Goal: Communication & Community: Ask a question

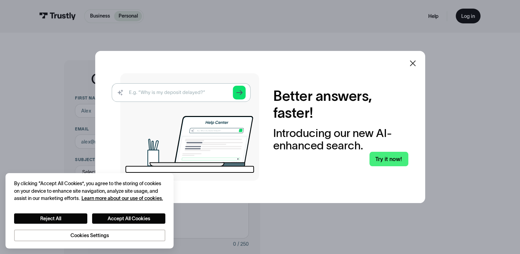
click at [413, 61] on icon at bounding box center [413, 63] width 8 height 8
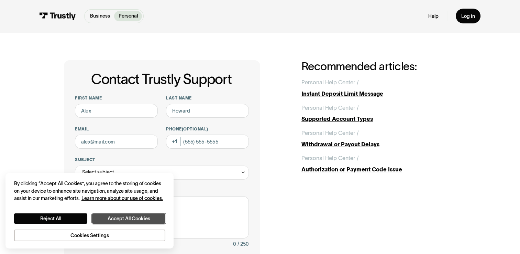
click at [116, 219] on button "Accept All Cookies" at bounding box center [128, 218] width 73 height 11
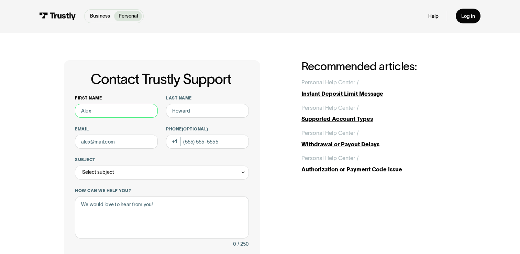
click at [111, 108] on input "First name" at bounding box center [116, 111] width 83 height 14
type input "[PERSON_NAME]"
type input "[PERSON_NAME][EMAIL_ADDRESS][PERSON_NAME][DOMAIN_NAME]"
type input "[PHONE_NUMBER]"
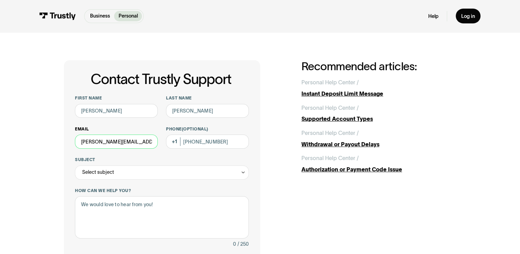
click at [141, 145] on input "[PERSON_NAME][EMAIL_ADDRESS][PERSON_NAME][DOMAIN_NAME]" at bounding box center [116, 141] width 83 height 14
drag, startPoint x: 153, startPoint y: 144, endPoint x: -1, endPoint y: 125, distance: 155.8
click at [0, 125] on html "Business Personal Business Personal Help Log in Business Personal Help Log in C…" at bounding box center [260, 127] width 520 height 254
drag, startPoint x: 113, startPoint y: 145, endPoint x: 0, endPoint y: 123, distance: 114.9
click at [0, 123] on html "Business Personal Business Personal Help Log in Business Personal Help Log in C…" at bounding box center [260, 127] width 520 height 254
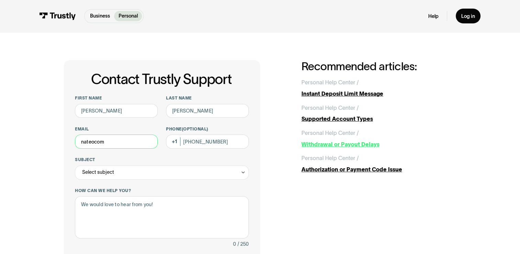
type input "nateocom"
click at [337, 146] on div "Withdrawal or Payout Delays" at bounding box center [379, 144] width 155 height 8
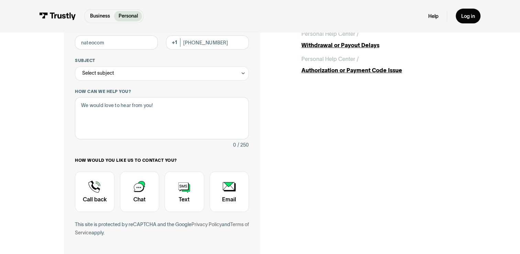
scroll to position [105, 0]
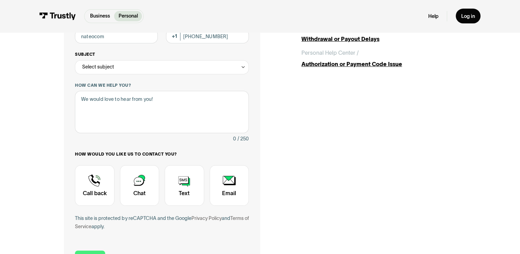
click at [232, 68] on div "Select subject" at bounding box center [162, 67] width 174 height 14
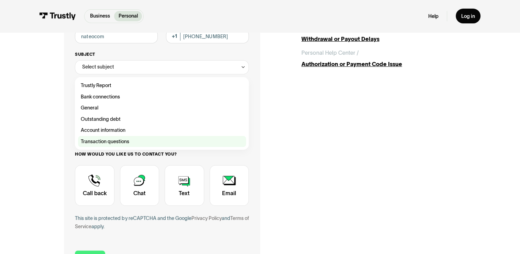
click at [107, 141] on div "Contact Trustly Support" at bounding box center [162, 141] width 168 height 11
type input "**********"
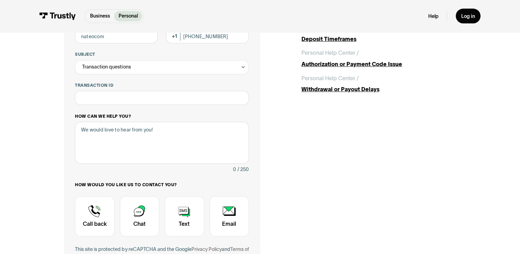
scroll to position [30, 0]
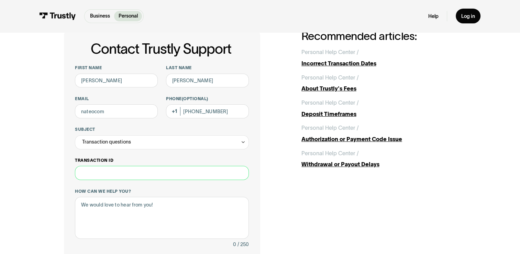
click at [133, 177] on input "Transaction ID" at bounding box center [162, 173] width 174 height 14
paste input "**********"
type input "**********"
click at [142, 207] on textarea "How can we help you?" at bounding box center [162, 218] width 174 height 42
click at [127, 175] on input "**********" at bounding box center [162, 173] width 174 height 14
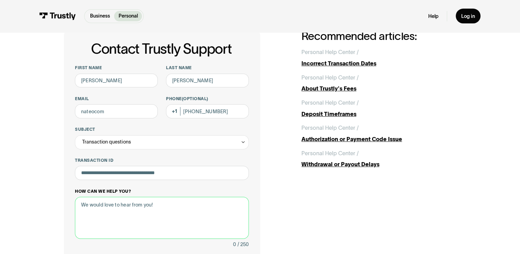
click at [144, 210] on textarea "How can we help you?" at bounding box center [162, 218] width 174 height 42
paste textarea "Hi, I recently had a redemption approved that hasn’t been received yet. The red…"
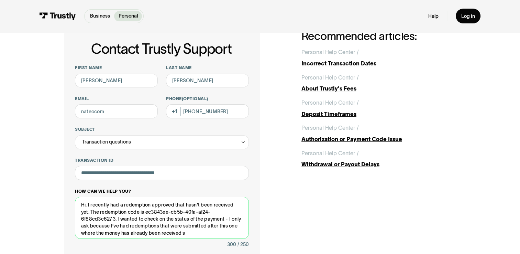
drag, startPoint x: 90, startPoint y: 213, endPoint x: 117, endPoint y: 220, distance: 27.4
click at [117, 220] on textarea "Hi, I recently had a redemption approved that hasn’t been received yet. The red…" at bounding box center [162, 218] width 174 height 42
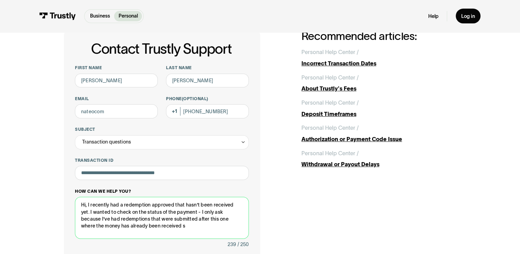
click at [176, 206] on textarea "Hi, I recently had a redemption approved that hasn’t been received yet. I wante…" at bounding box center [162, 218] width 174 height 42
drag, startPoint x: 80, startPoint y: 212, endPoint x: 100, endPoint y: 212, distance: 20.3
click at [100, 212] on textarea "Hi, I recently had a redemption approved on ProphetX that hasn’t been received …" at bounding box center [162, 218] width 174 height 42
drag, startPoint x: 184, startPoint y: 212, endPoint x: 217, endPoint y: 212, distance: 33.7
click at [217, 212] on textarea "Hi, I recently had a redemption approved on ProphetX that hasn’t been paid out …" at bounding box center [162, 218] width 174 height 42
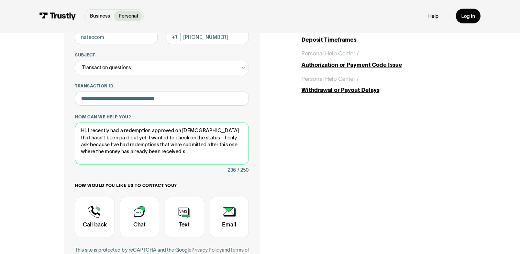
scroll to position [104, 0]
click at [152, 154] on textarea "Hi, I recently had a redemption approved on ProphetX that hasn’t been paid out …" at bounding box center [162, 144] width 174 height 42
type textarea "Hi, I recently had a redemption approved on ProphetX that hasn’t been paid out …"
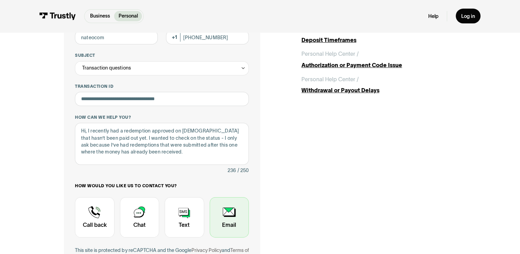
click at [217, 219] on div "Contact Trustly Support" at bounding box center [229, 217] width 39 height 40
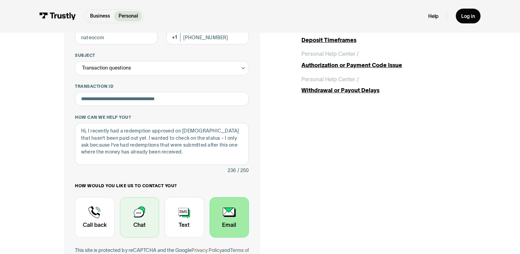
click at [136, 215] on div "Contact Trustly Support" at bounding box center [139, 217] width 39 height 40
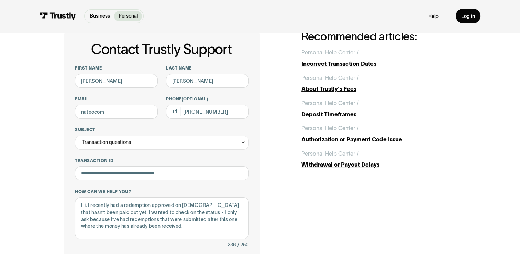
scroll to position [19, 0]
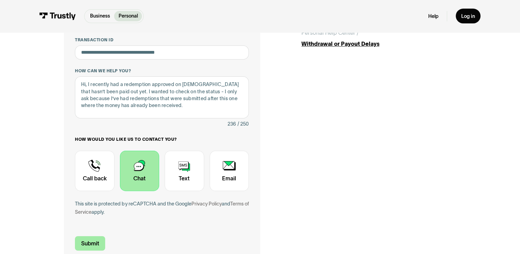
click at [98, 244] on input "Submit" at bounding box center [90, 243] width 30 height 15
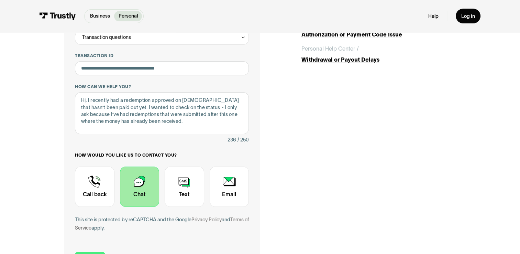
scroll to position [0, 0]
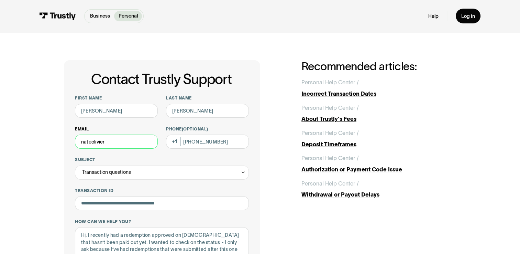
type input "nateolivier96@gmail.com"
click at [271, 144] on div "**********" at bounding box center [260, 236] width 392 height 352
click at [216, 140] on input "[PHONE_NUMBER]" at bounding box center [207, 141] width 83 height 14
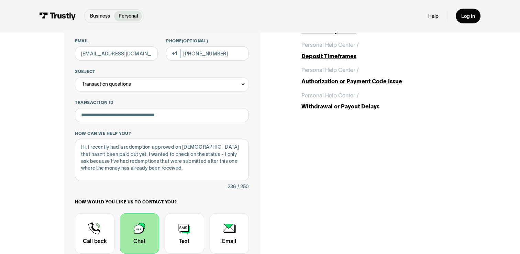
click at [260, 122] on div "**********" at bounding box center [162, 148] width 196 height 352
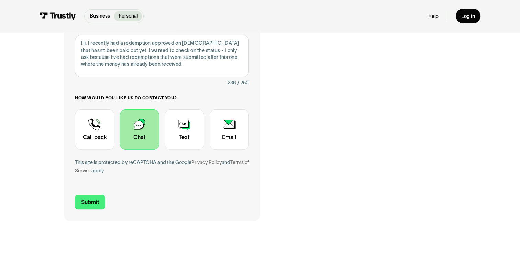
scroll to position [199, 0]
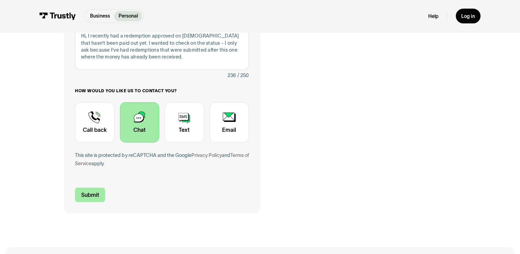
click at [84, 197] on input "Submit" at bounding box center [90, 194] width 30 height 15
type input "+17142803357"
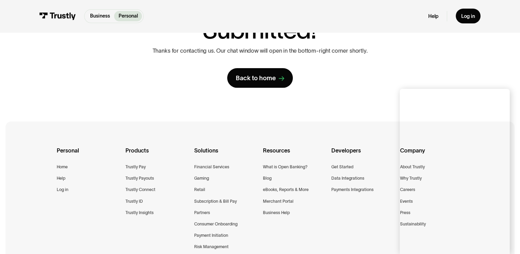
scroll to position [0, 0]
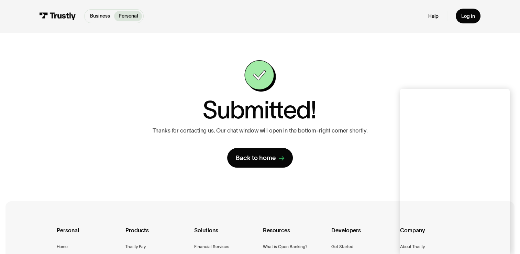
click at [378, 97] on div "Submitted! Thanks for contacting us. Our chat window will open in the bottom-ri…" at bounding box center [260, 113] width 238 height 107
